Goal: Transaction & Acquisition: Download file/media

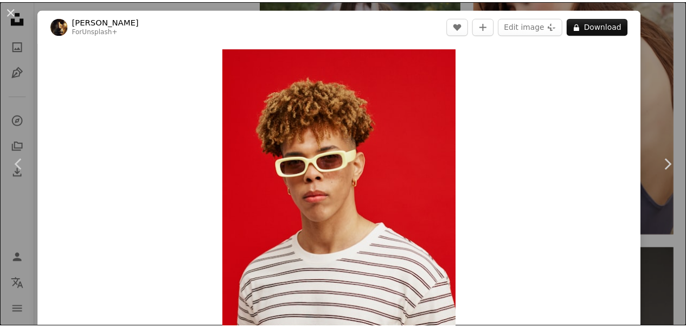
scroll to position [3973, 0]
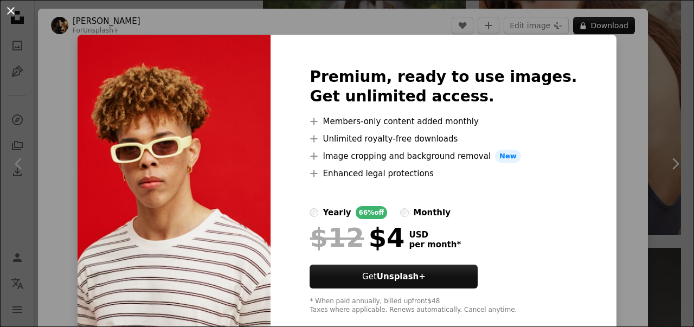
click at [14, 6] on button "An X shape" at bounding box center [10, 10] width 13 height 13
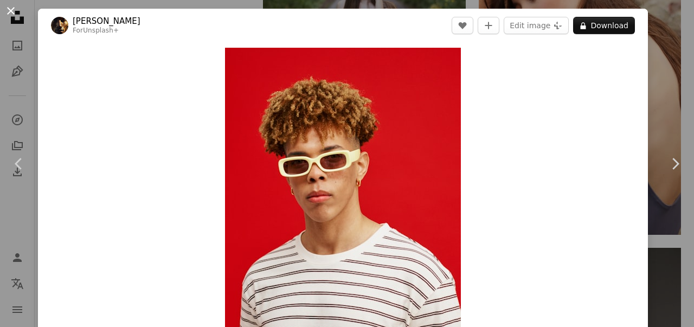
click at [12, 13] on button "An X shape" at bounding box center [10, 10] width 13 height 13
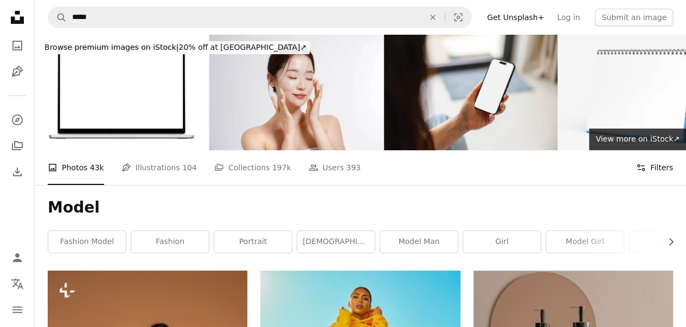
click at [646, 163] on icon "Filters" at bounding box center [641, 168] width 10 height 10
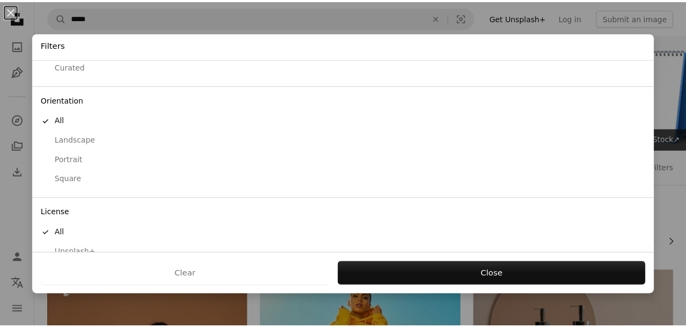
scroll to position [101, 0]
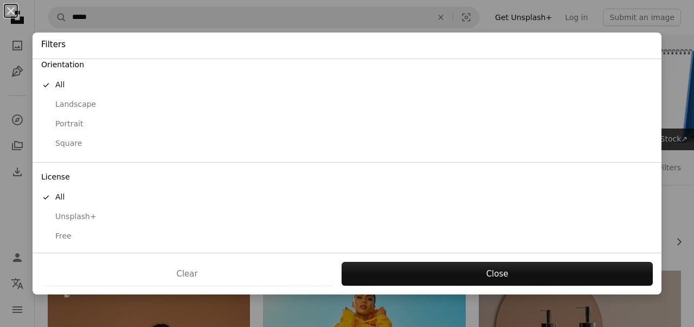
click at [66, 232] on div "Free" at bounding box center [347, 236] width 612 height 11
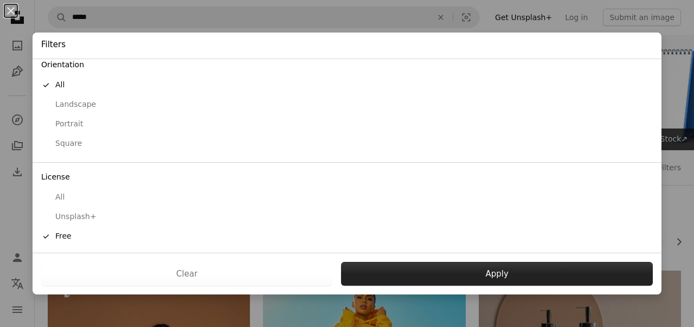
click at [458, 270] on button "Apply" at bounding box center [497, 274] width 312 height 24
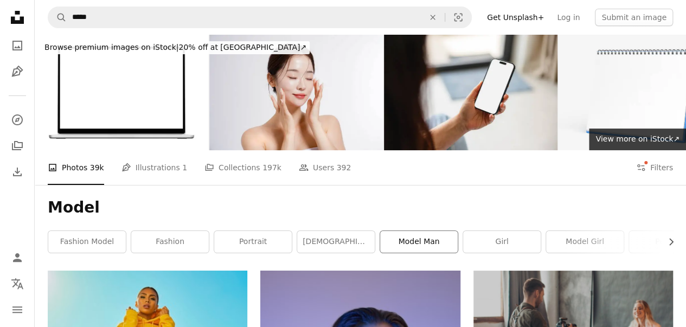
click at [415, 231] on link "model man" at bounding box center [419, 242] width 78 height 22
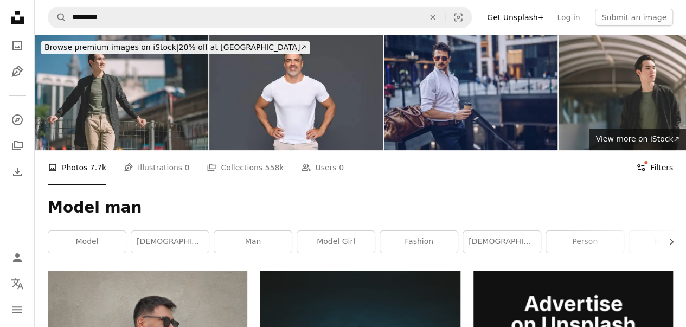
click at [649, 150] on button "Filters Filters" at bounding box center [654, 167] width 37 height 35
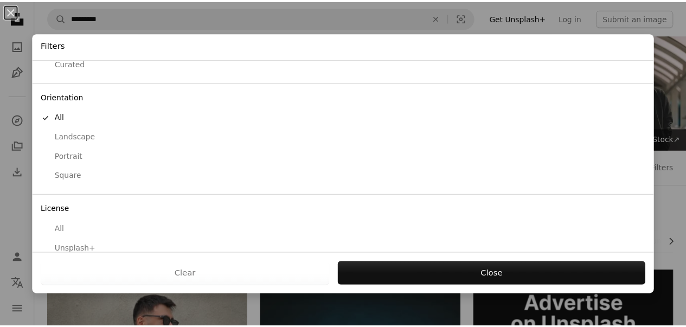
scroll to position [101, 0]
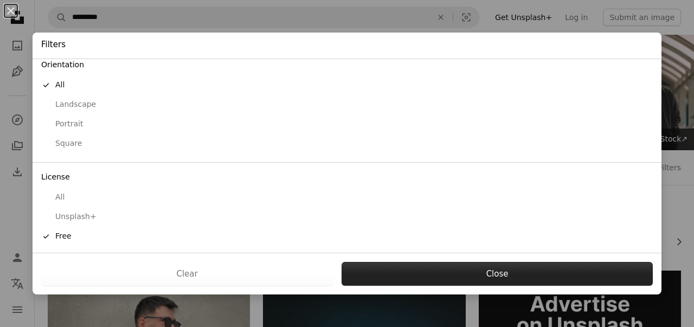
click at [457, 278] on button "Close" at bounding box center [497, 274] width 311 height 24
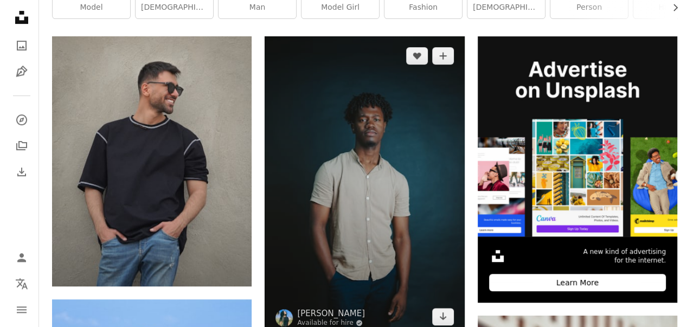
scroll to position [217, 0]
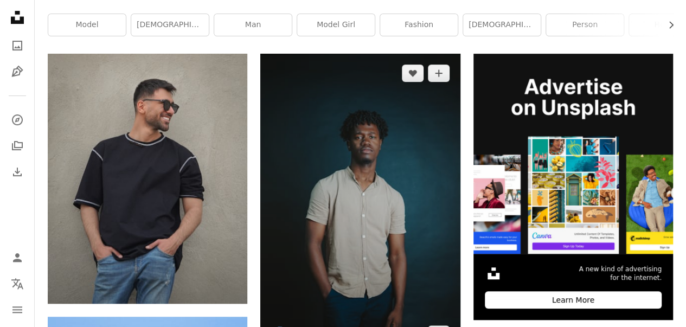
click at [415, 162] on img at bounding box center [360, 203] width 200 height 299
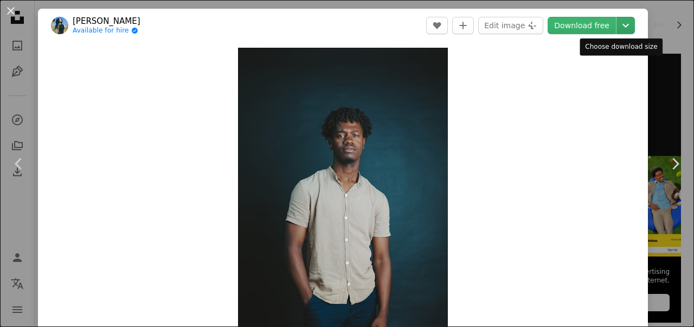
click at [623, 27] on icon "Choose download size" at bounding box center [626, 26] width 7 height 4
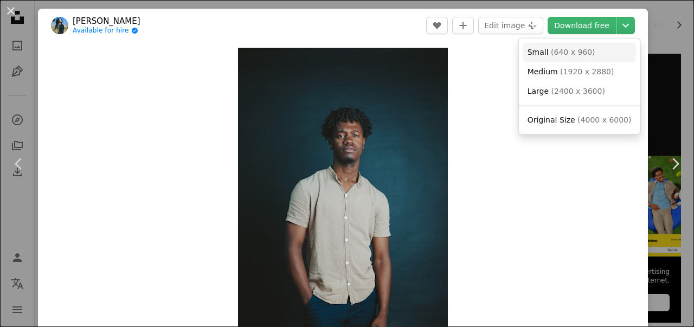
click at [558, 52] on span "( 640 x 960 )" at bounding box center [573, 52] width 44 height 9
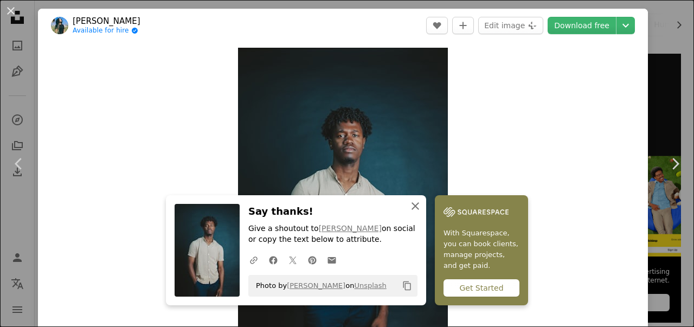
click at [422, 202] on icon "An X shape" at bounding box center [415, 206] width 13 height 13
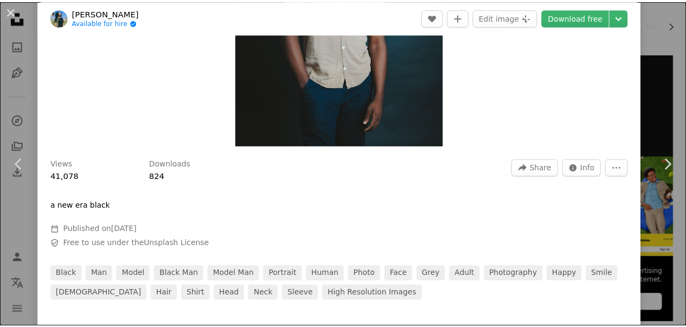
scroll to position [54, 0]
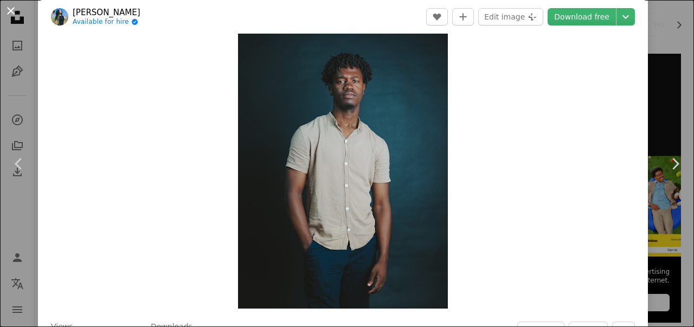
click at [4, 10] on button "An X shape" at bounding box center [10, 10] width 13 height 13
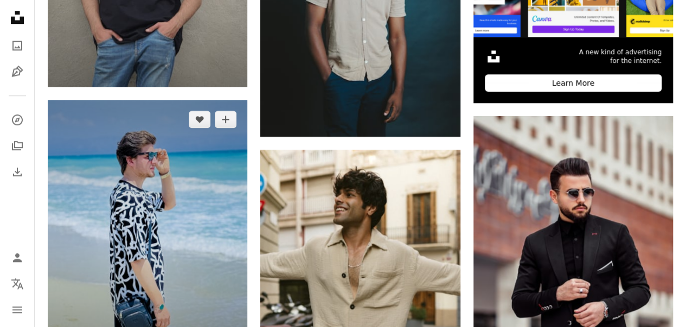
scroll to position [434, 0]
click at [187, 115] on img at bounding box center [148, 233] width 200 height 266
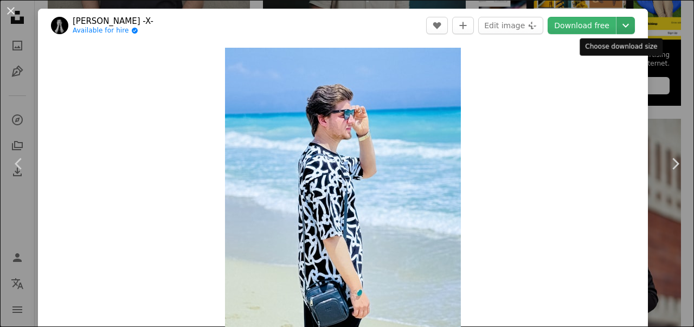
click at [617, 28] on icon "Chevron down" at bounding box center [625, 25] width 17 height 13
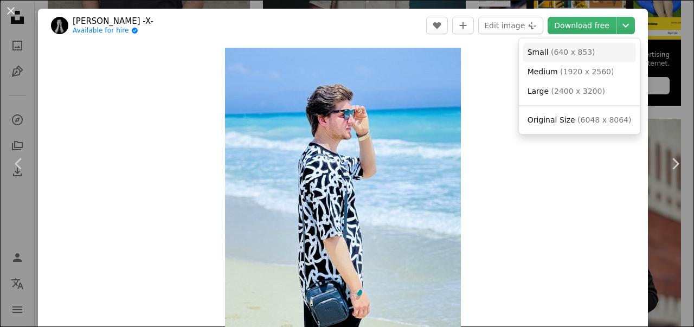
click at [547, 50] on span "Small ( 640 x 853 )" at bounding box center [562, 52] width 68 height 11
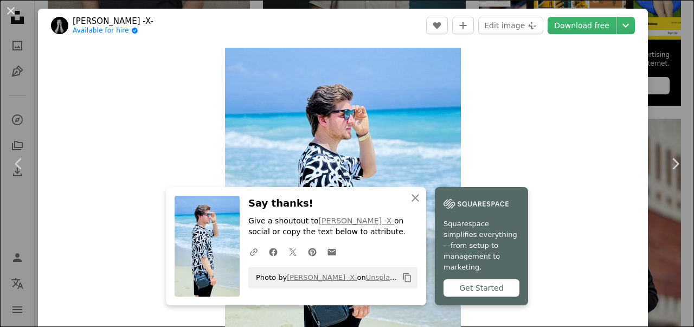
drag, startPoint x: 7, startPoint y: 15, endPoint x: 14, endPoint y: 17, distance: 7.4
click at [7, 15] on button "An X shape" at bounding box center [10, 10] width 13 height 13
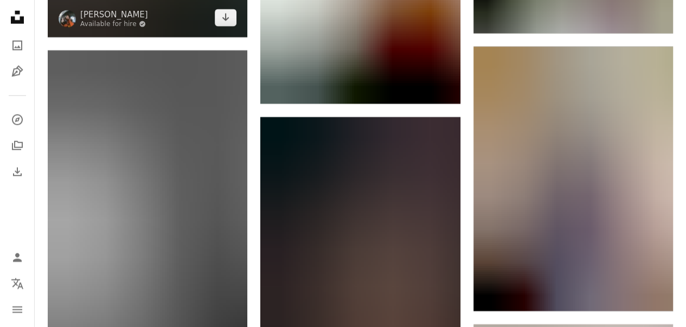
scroll to position [1464, 0]
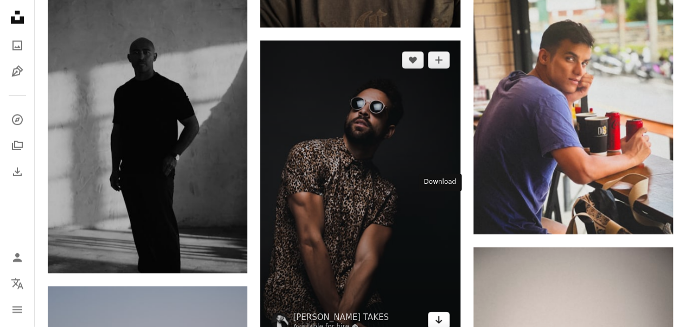
click at [442, 313] on icon "Arrow pointing down" at bounding box center [438, 319] width 9 height 13
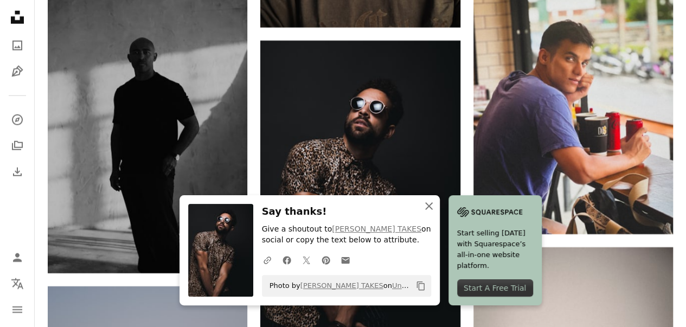
click at [433, 208] on icon "button" at bounding box center [429, 206] width 8 height 8
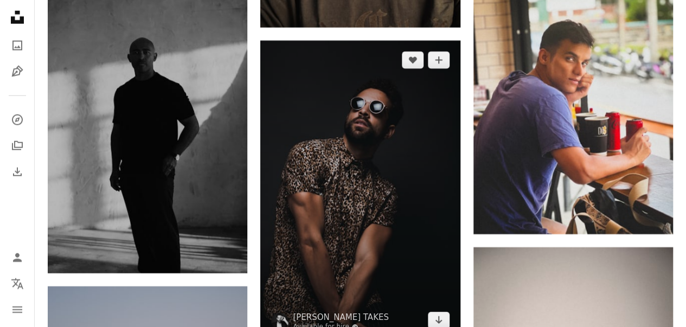
click at [389, 95] on img at bounding box center [360, 190] width 200 height 299
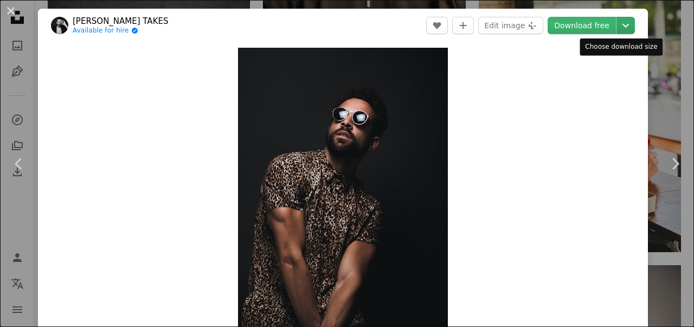
click at [617, 24] on icon "Chevron down" at bounding box center [625, 25] width 17 height 13
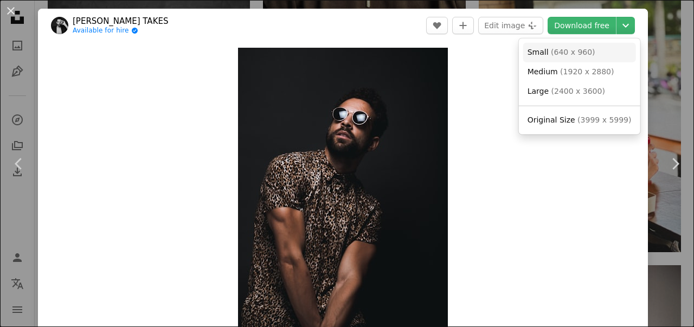
click at [574, 53] on span "( 640 x 960 )" at bounding box center [573, 52] width 44 height 9
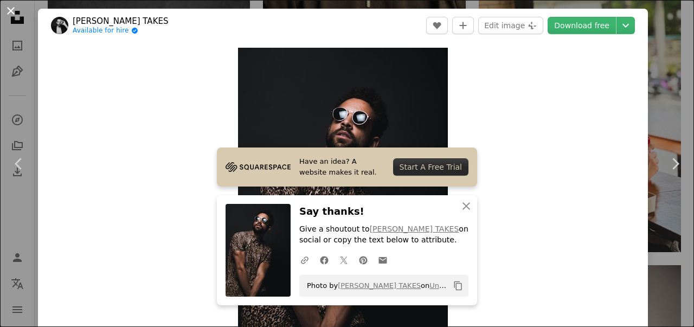
click at [12, 11] on button "An X shape" at bounding box center [10, 10] width 13 height 13
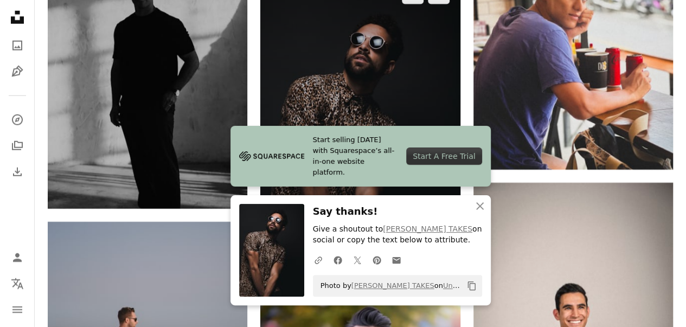
scroll to position [1573, 0]
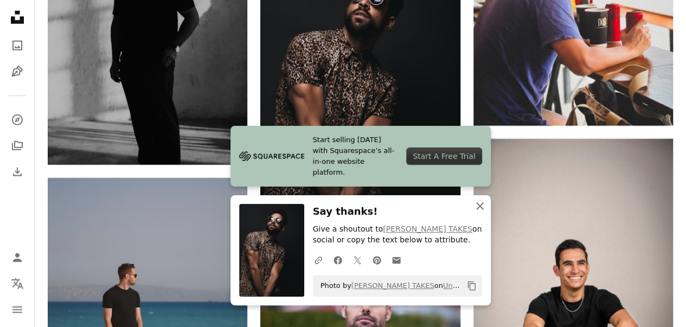
click at [484, 208] on icon "An X shape" at bounding box center [479, 206] width 13 height 13
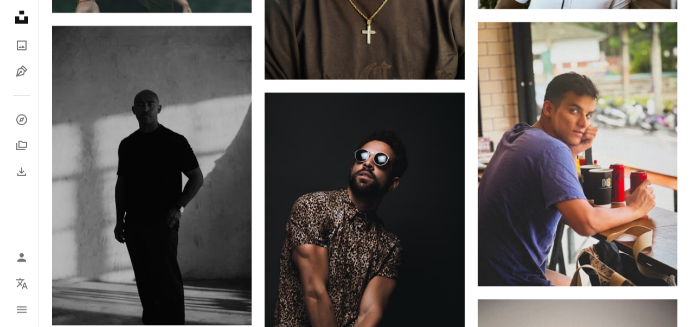
scroll to position [1410, 0]
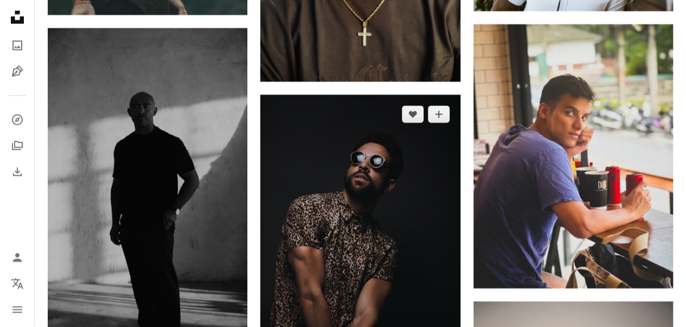
click at [349, 99] on img at bounding box center [360, 244] width 200 height 299
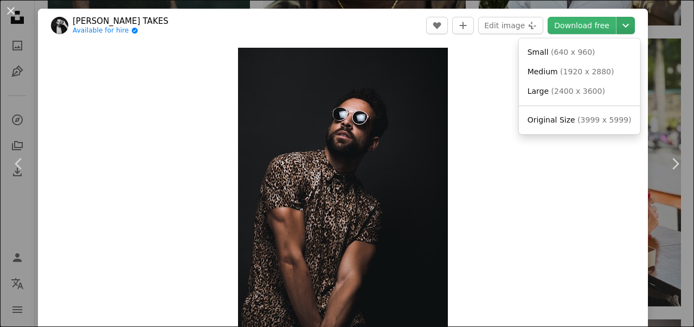
click at [618, 21] on icon "Chevron down" at bounding box center [625, 25] width 17 height 13
click at [541, 55] on span "Small" at bounding box center [538, 52] width 21 height 9
